Goal: Task Accomplishment & Management: Use online tool/utility

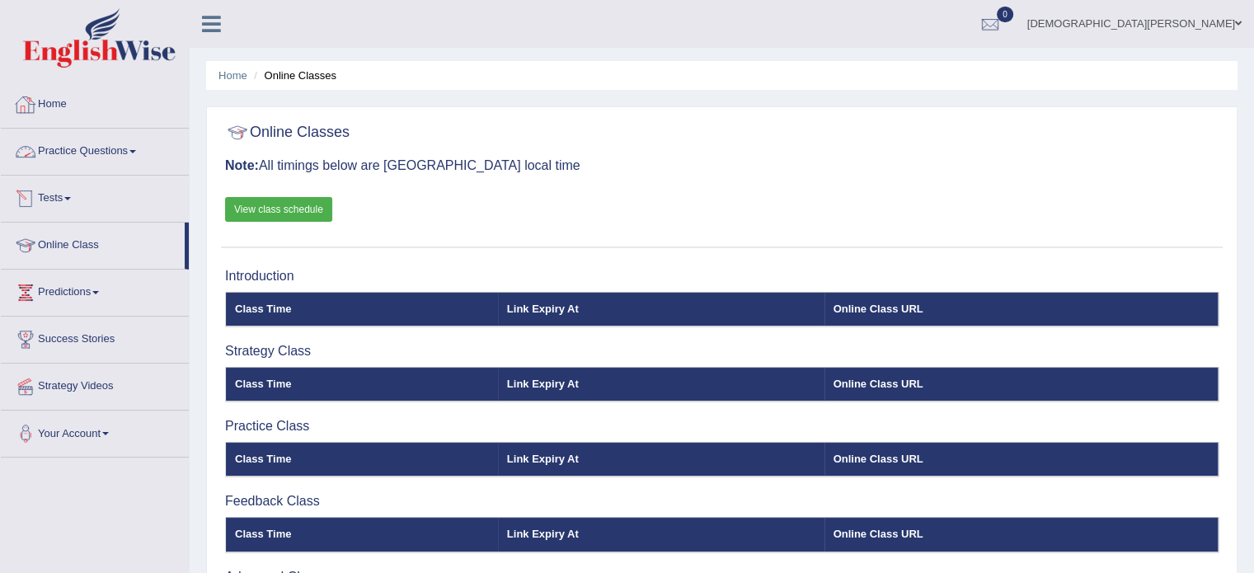
click at [111, 150] on link "Practice Questions" at bounding box center [95, 149] width 188 height 41
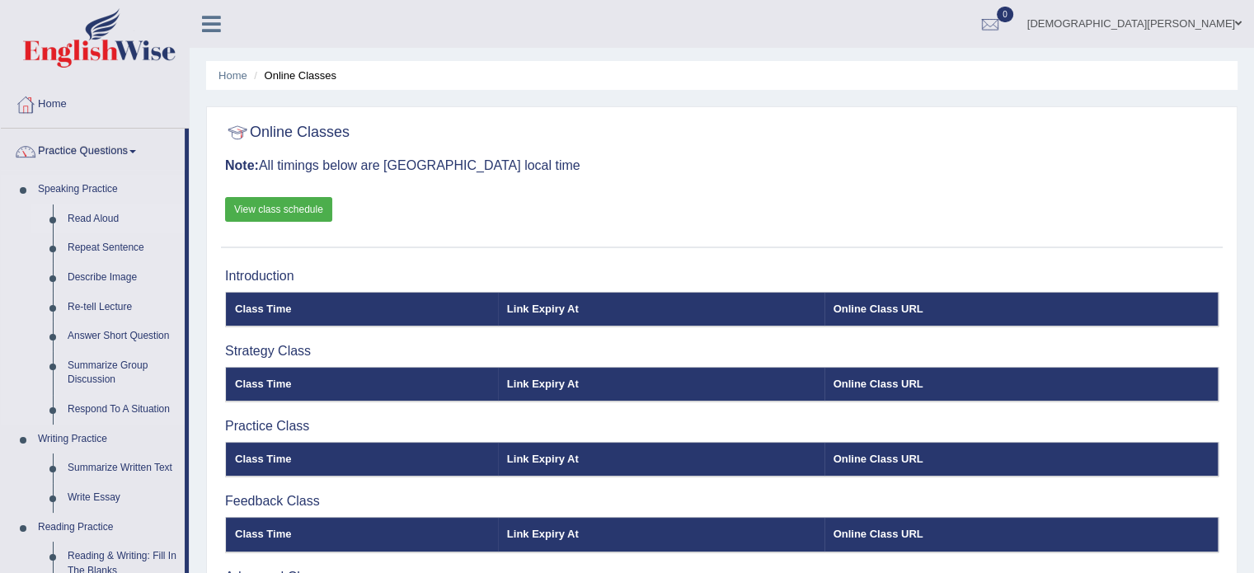
click at [101, 223] on link "Read Aloud" at bounding box center [122, 220] width 125 height 30
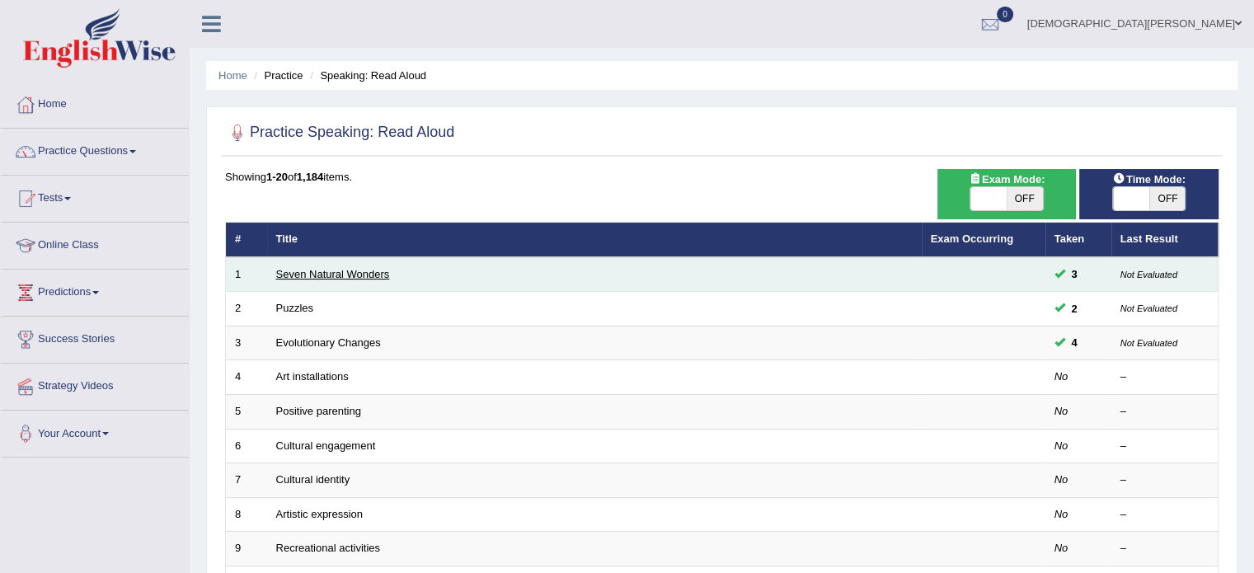
click at [355, 271] on link "Seven Natural Wonders" at bounding box center [333, 274] width 114 height 12
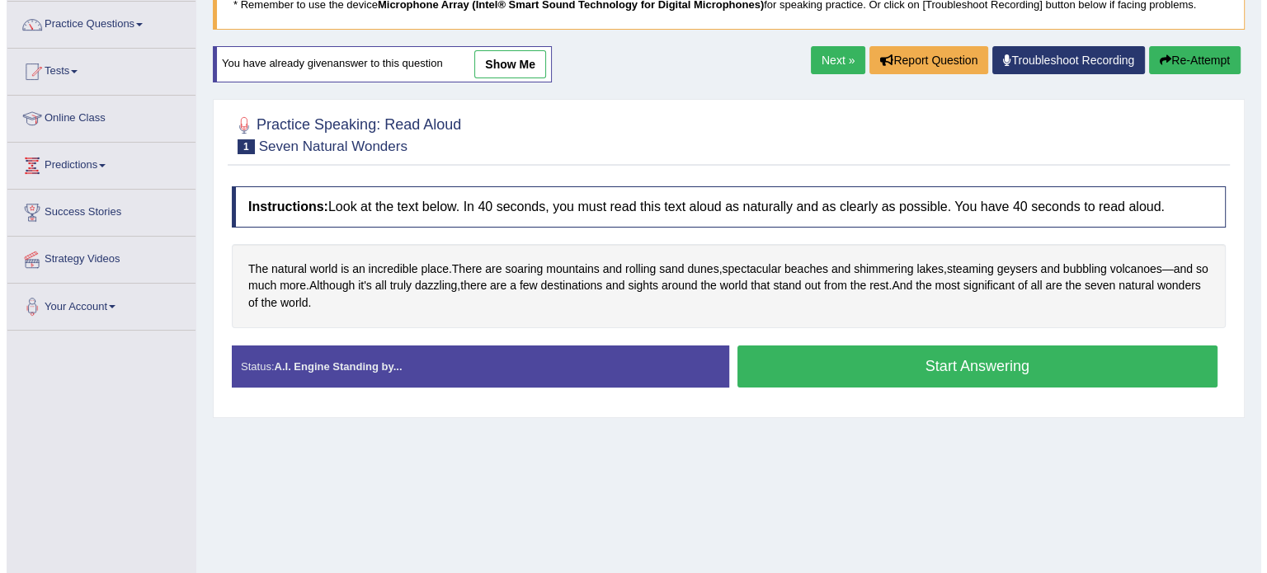
scroll to position [157, 0]
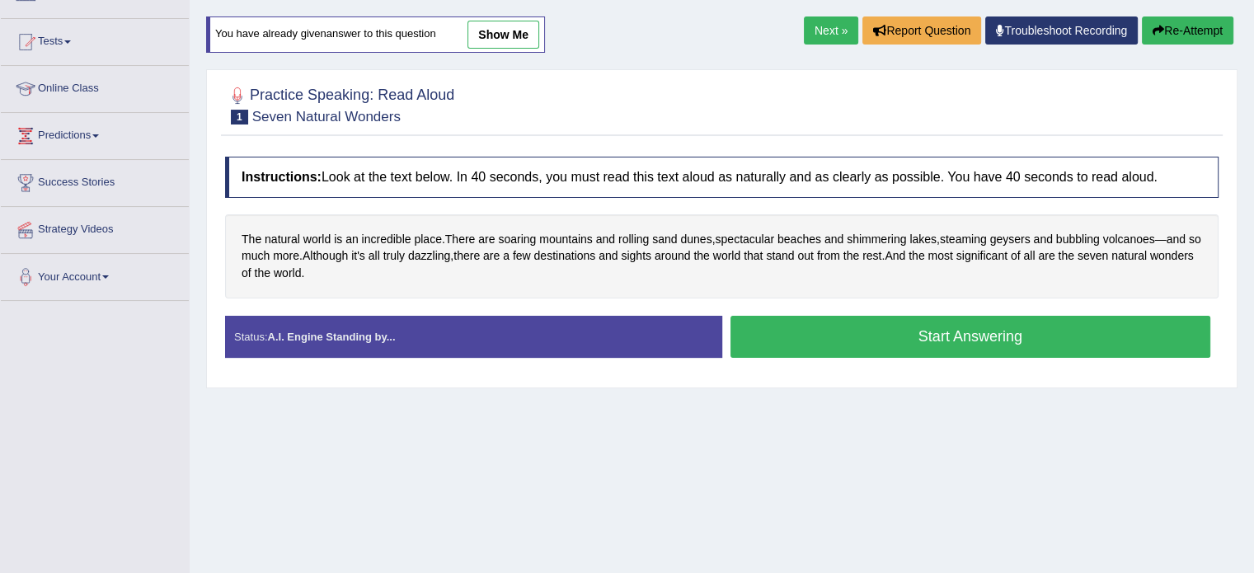
click at [924, 331] on button "Start Answering" at bounding box center [971, 337] width 481 height 42
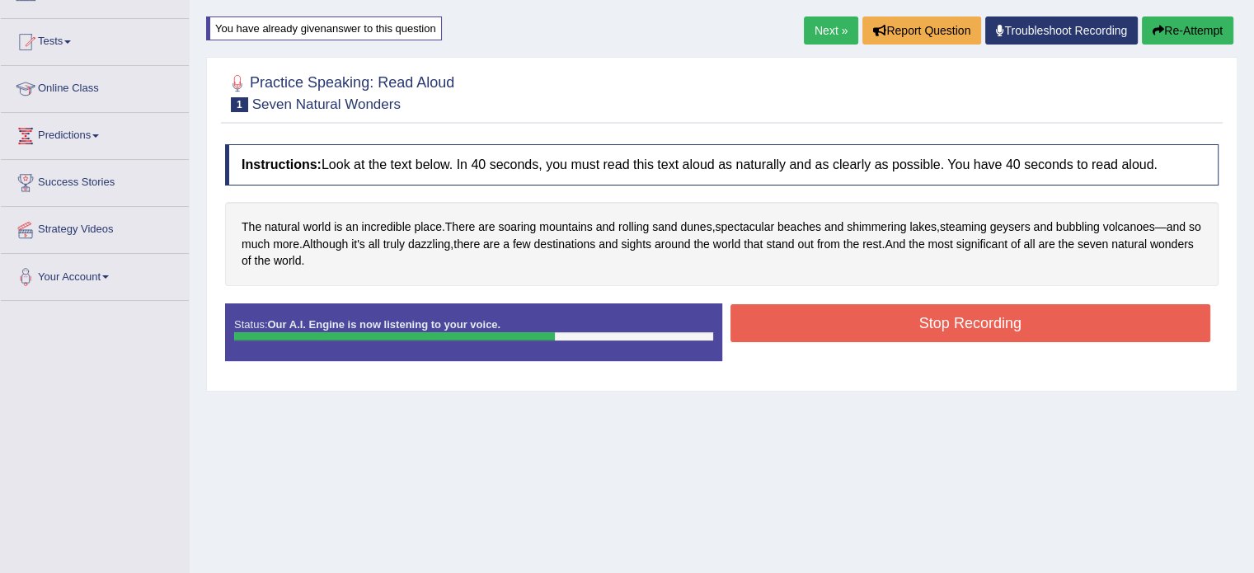
click at [846, 304] on button "Stop Recording" at bounding box center [971, 323] width 481 height 38
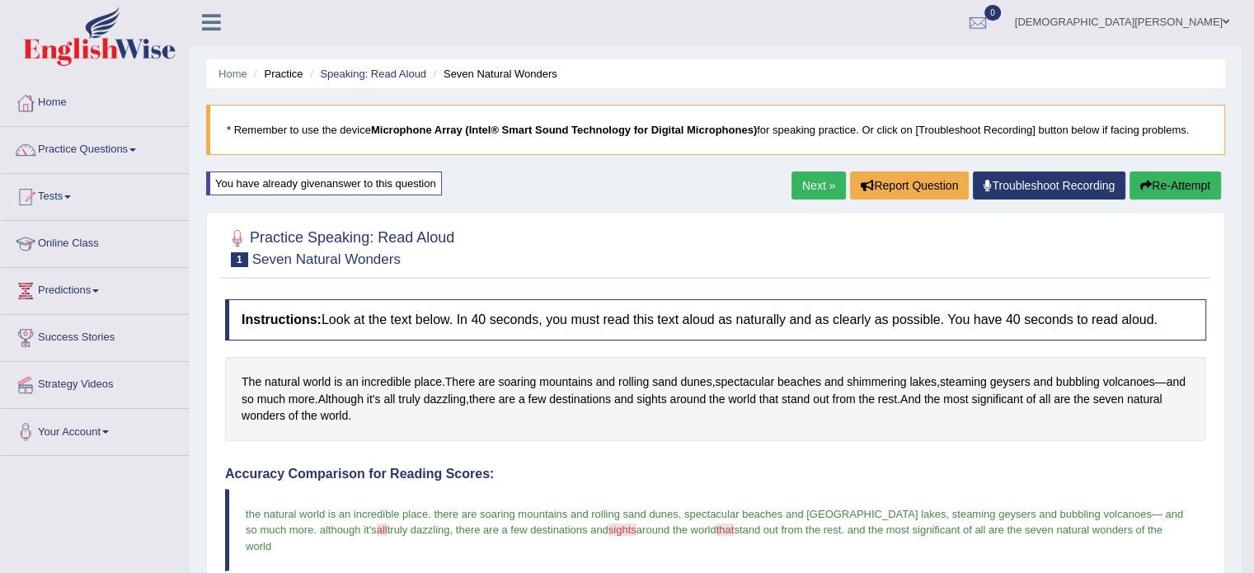
scroll to position [0, 0]
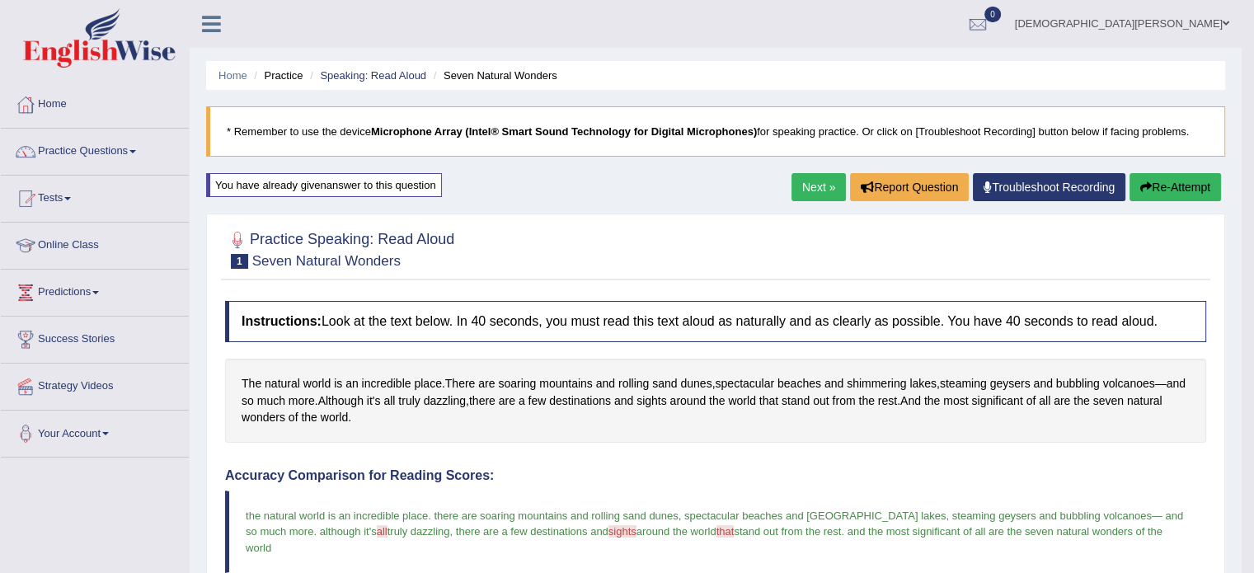
click at [821, 181] on link "Next »" at bounding box center [819, 187] width 54 height 28
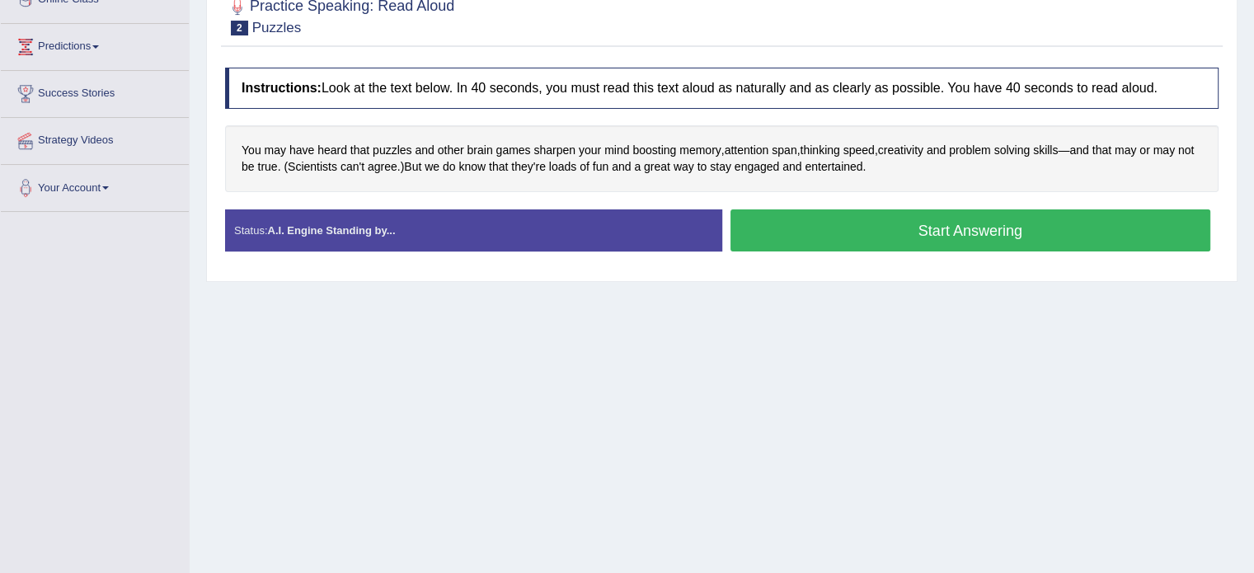
click at [882, 218] on button "Start Answering" at bounding box center [971, 230] width 481 height 42
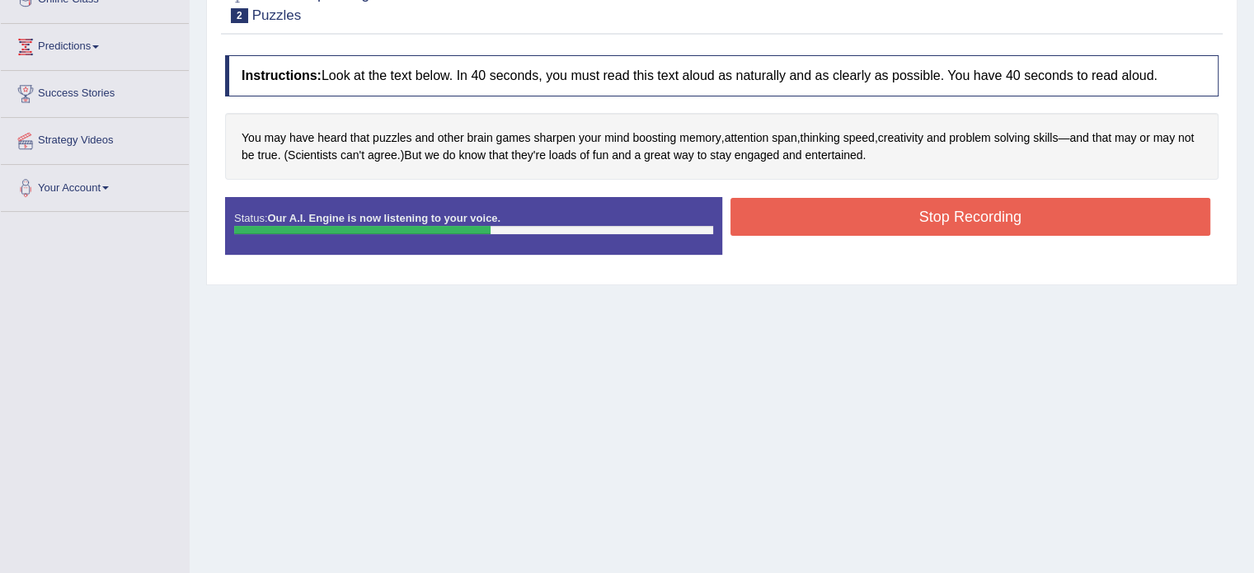
click at [882, 218] on button "Stop Recording" at bounding box center [971, 217] width 481 height 38
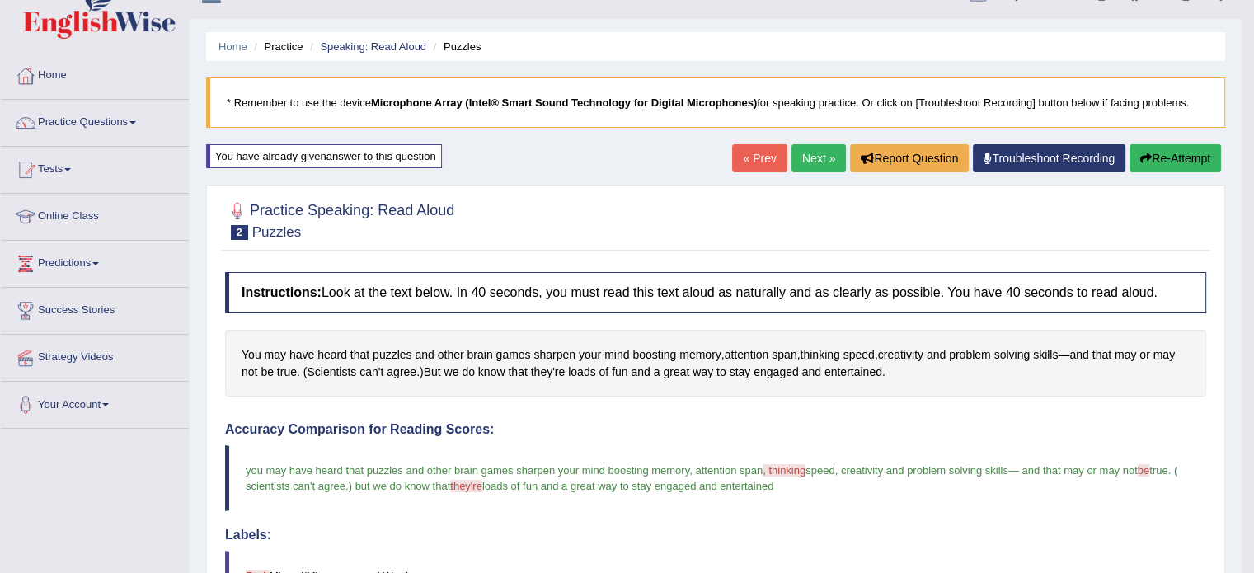
scroll to position [28, 0]
click at [807, 151] on link "Next »" at bounding box center [819, 159] width 54 height 28
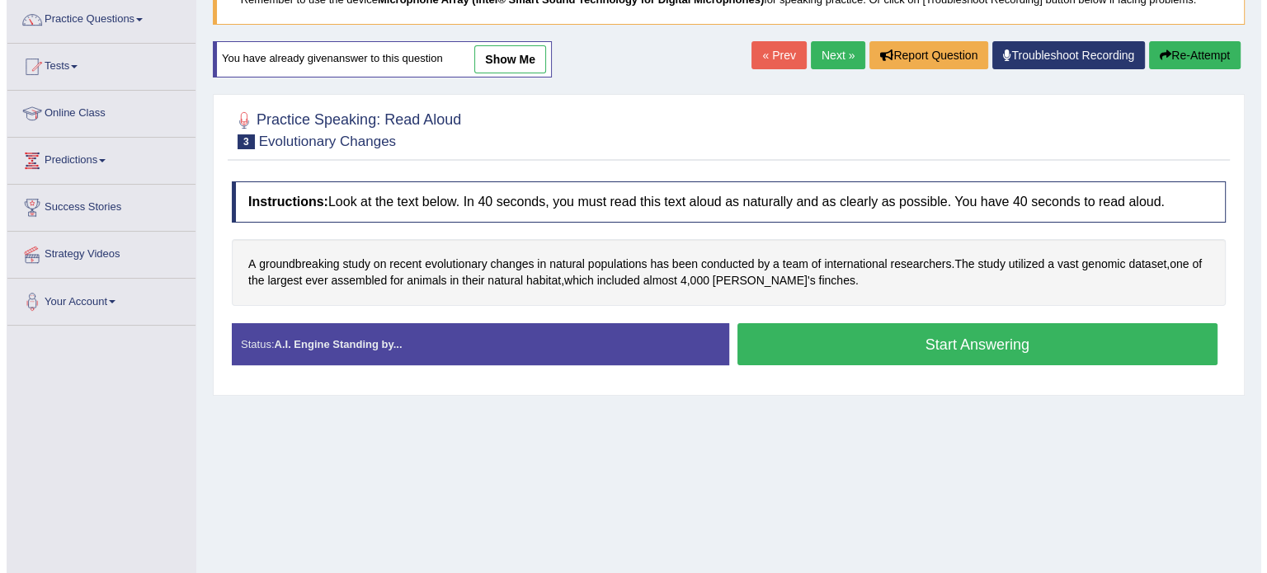
scroll to position [135, 0]
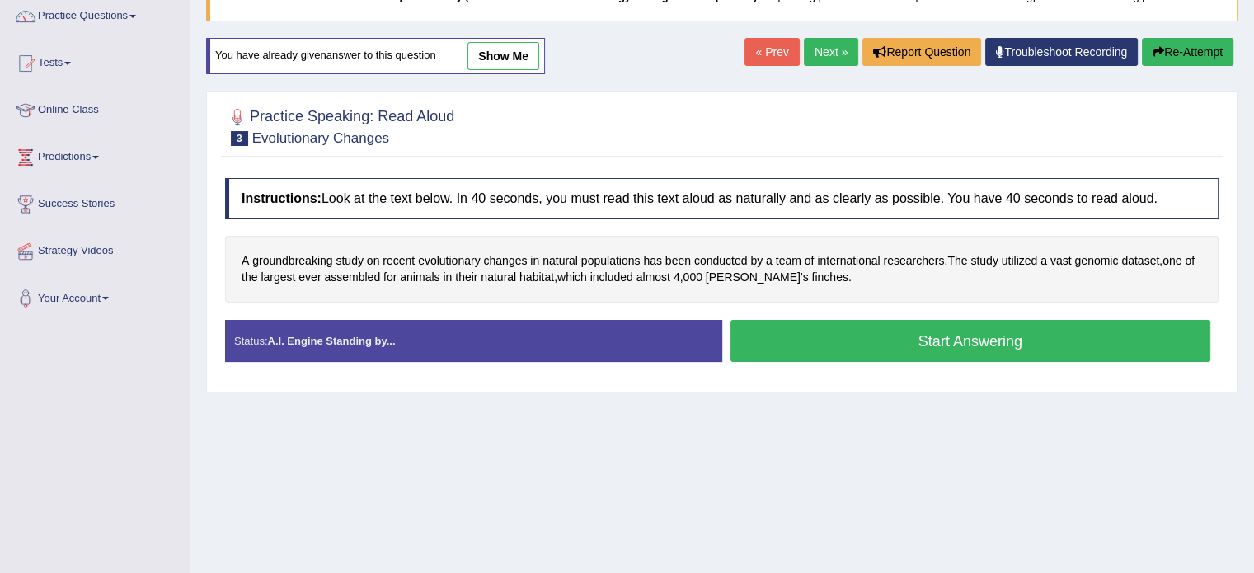
click at [890, 353] on button "Start Answering" at bounding box center [971, 341] width 481 height 42
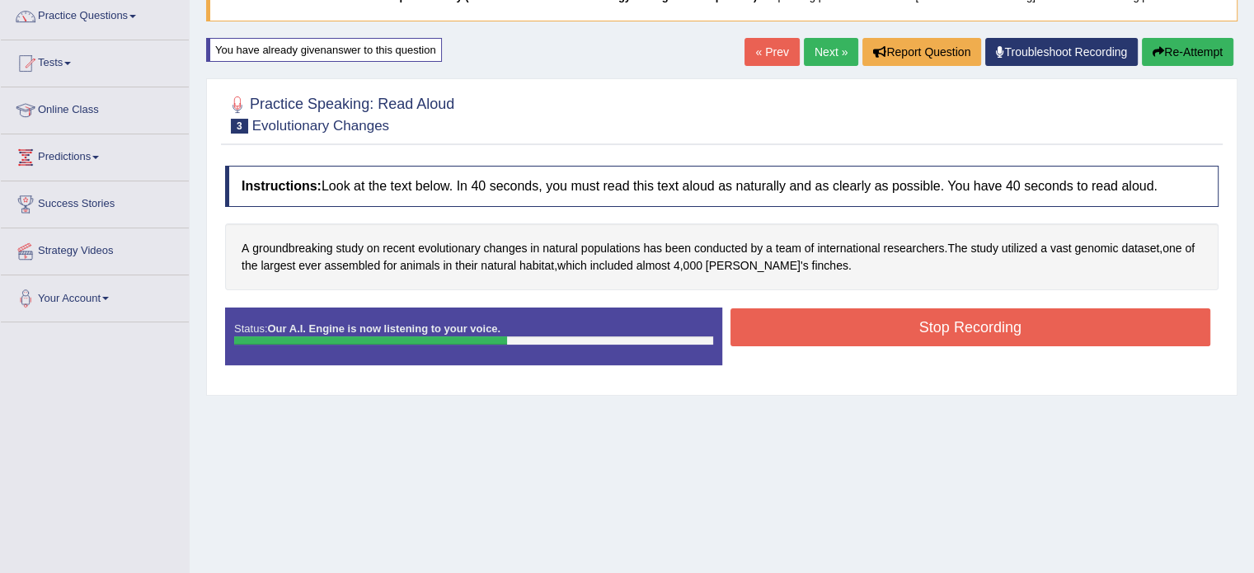
click at [988, 313] on button "Stop Recording" at bounding box center [971, 327] width 481 height 38
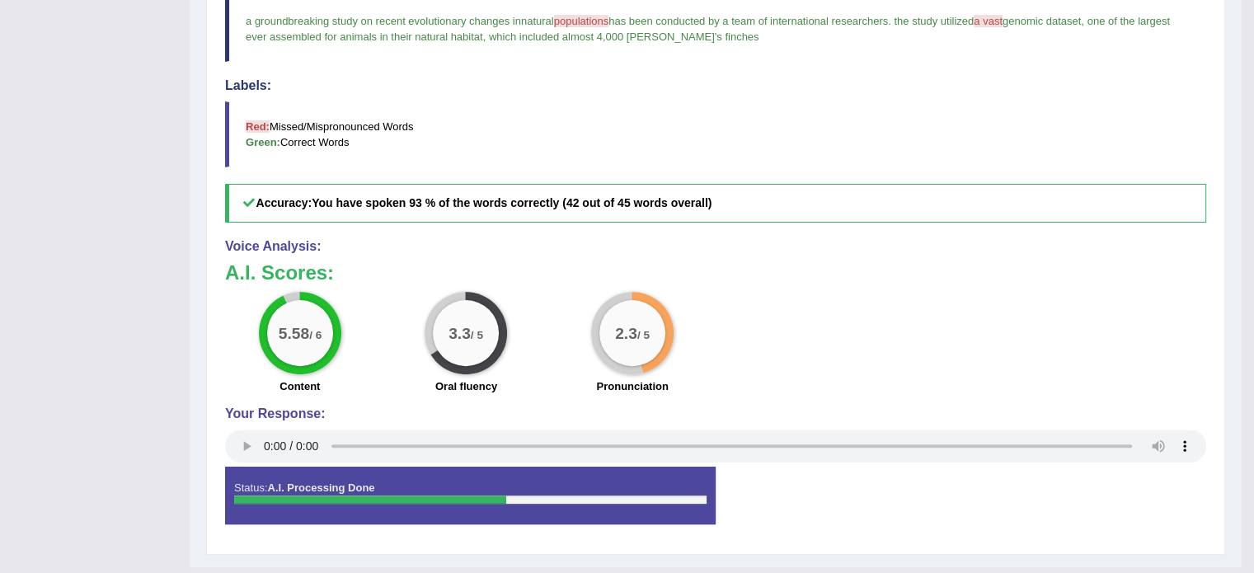
scroll to position [478, 0]
click at [879, 250] on div "Voice Analysis: A.I. Scores: 5.58 / 6 Content 3.3 / 5 Oral fluency 2.3 / 5 Pron…" at bounding box center [715, 353] width 981 height 228
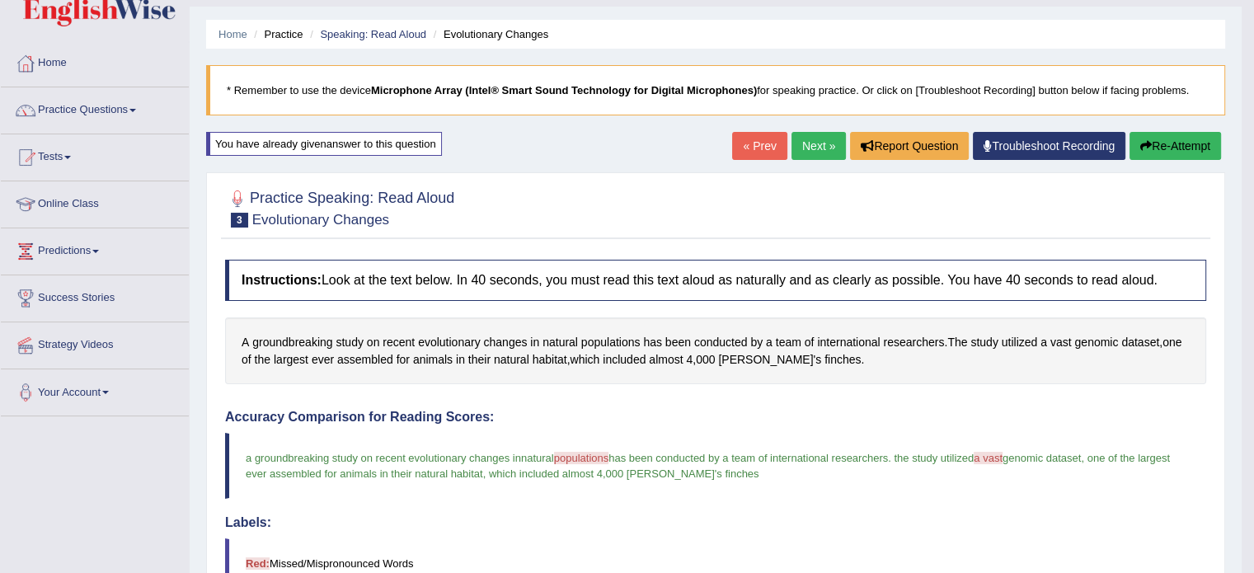
scroll to position [0, 0]
